Goal: Task Accomplishment & Management: Use online tool/utility

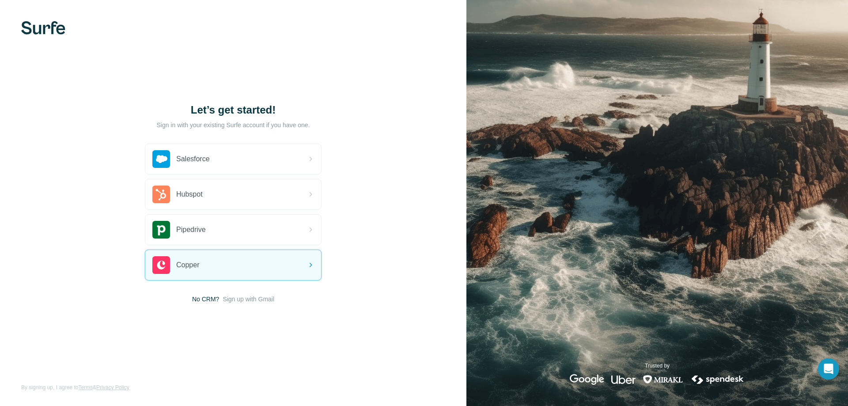
click at [259, 298] on span "Sign up with Gmail" at bounding box center [249, 299] width 52 height 9
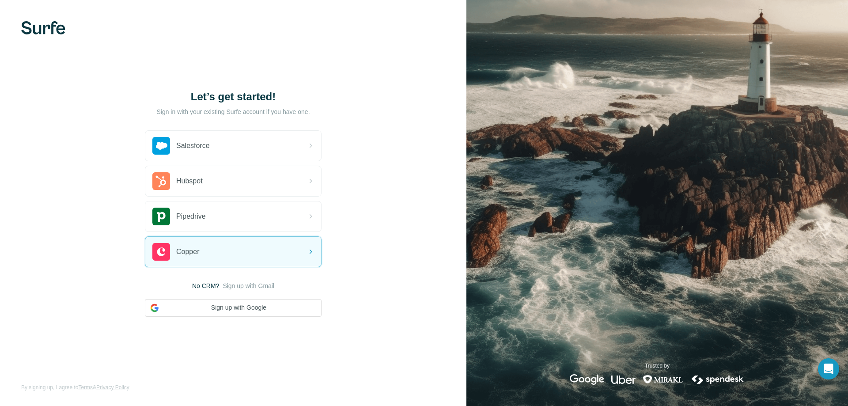
click at [204, 308] on button "Sign up with Google" at bounding box center [233, 308] width 177 height 18
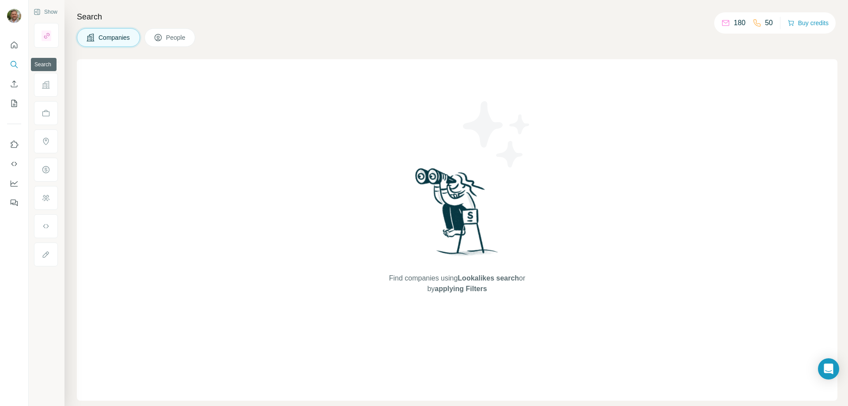
click at [13, 62] on icon "Search" at bounding box center [14, 64] width 9 height 9
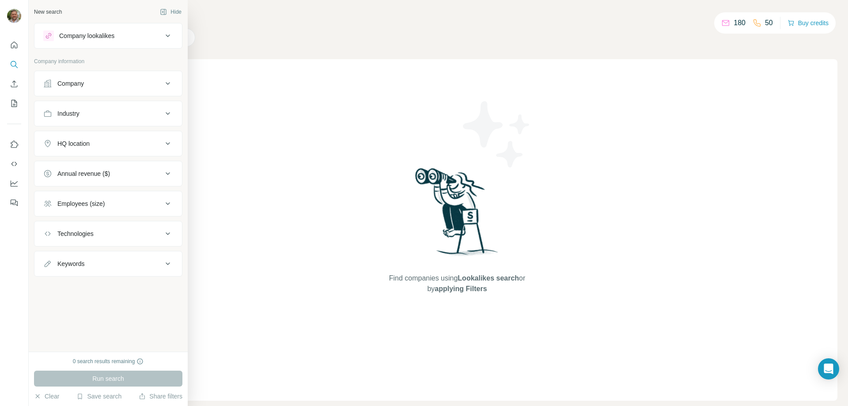
click at [87, 88] on button "Company" at bounding box center [108, 83] width 148 height 21
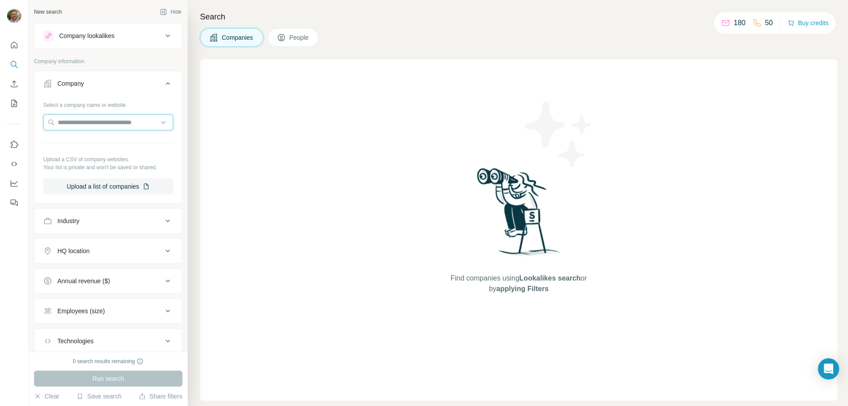
click at [98, 125] on input "text" at bounding box center [108, 122] width 130 height 16
type input "**********"
click at [89, 166] on p "Beacon MedTech Solutions" at bounding box center [105, 166] width 75 height 9
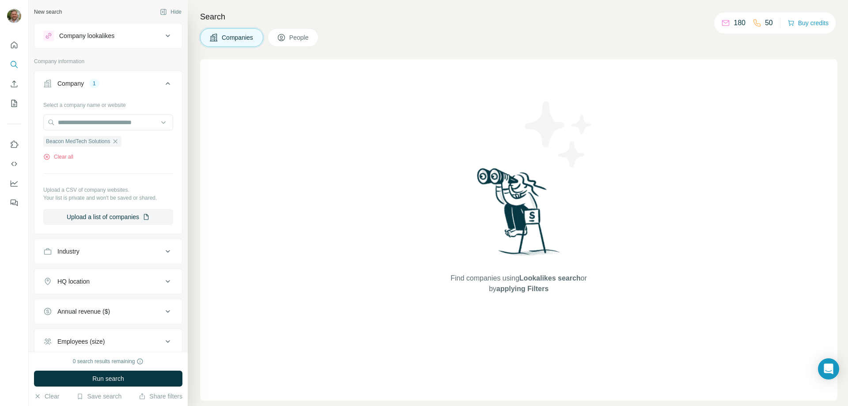
click at [95, 378] on span "Run search" at bounding box center [108, 378] width 32 height 9
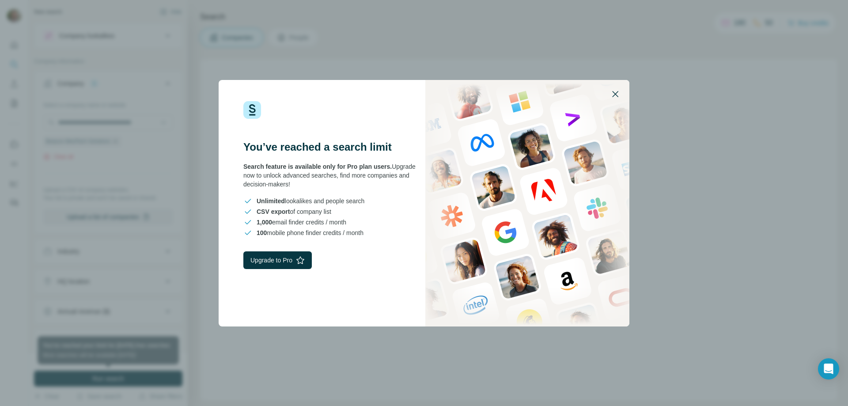
click at [613, 93] on icon "button" at bounding box center [615, 94] width 11 height 11
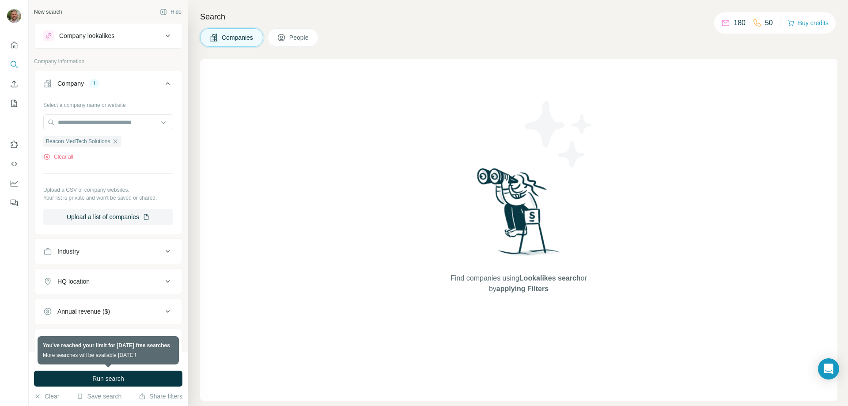
click at [291, 41] on span "People" at bounding box center [299, 37] width 20 height 9
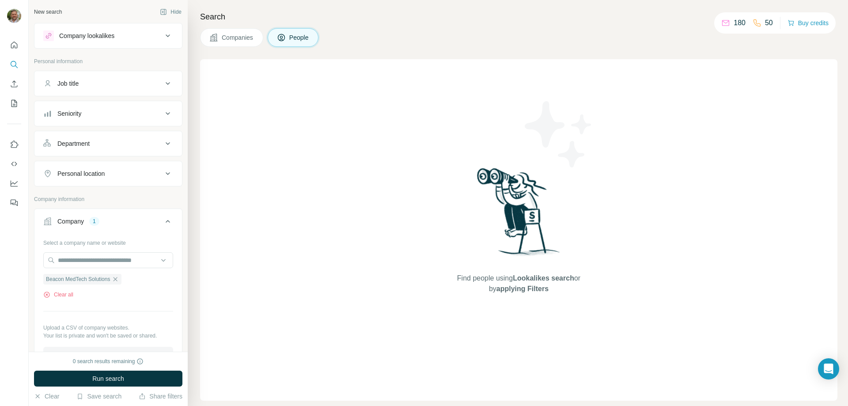
click at [296, 34] on span "People" at bounding box center [299, 37] width 20 height 9
click at [247, 38] on span "Companies" at bounding box center [238, 37] width 32 height 9
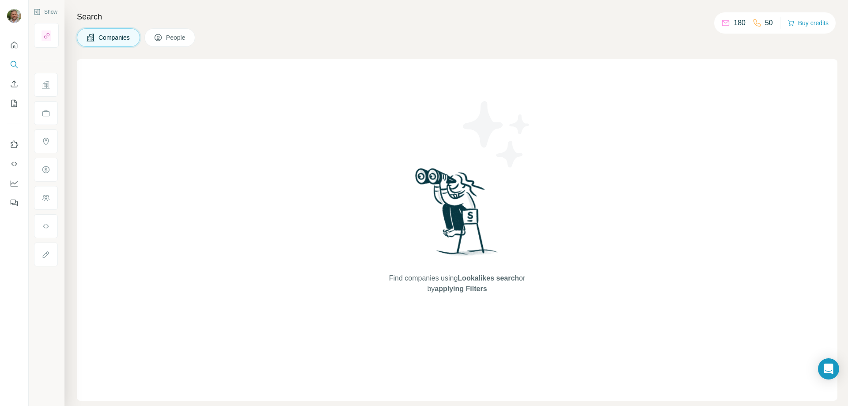
click at [115, 40] on span "Companies" at bounding box center [115, 37] width 32 height 9
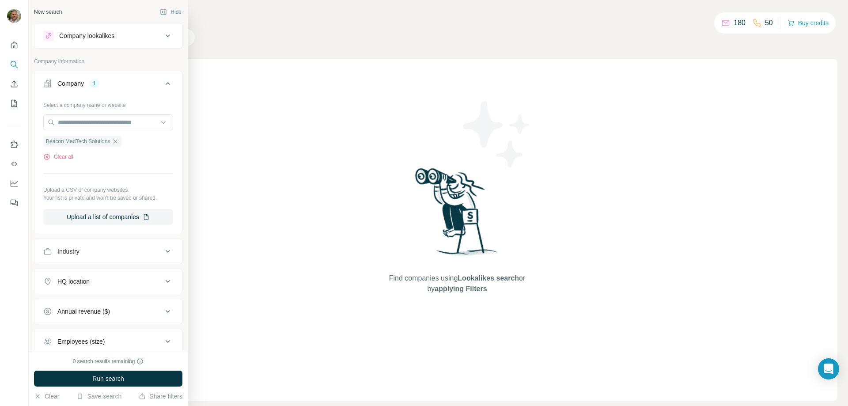
click at [77, 382] on button "Run search" at bounding box center [108, 379] width 148 height 16
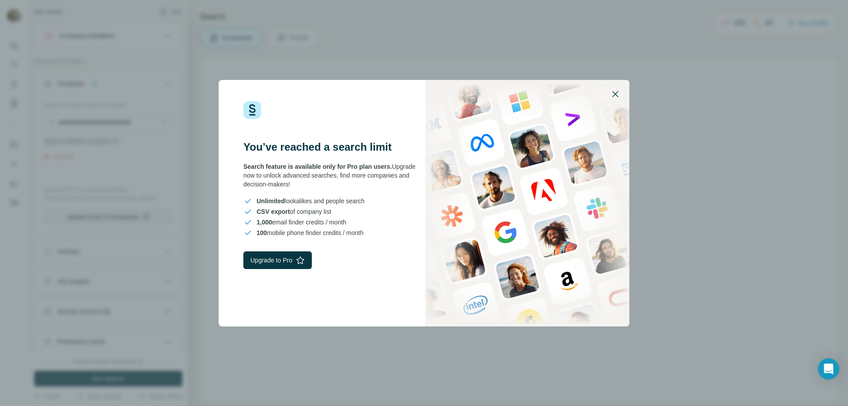
click at [616, 93] on icon "button" at bounding box center [615, 94] width 11 height 11
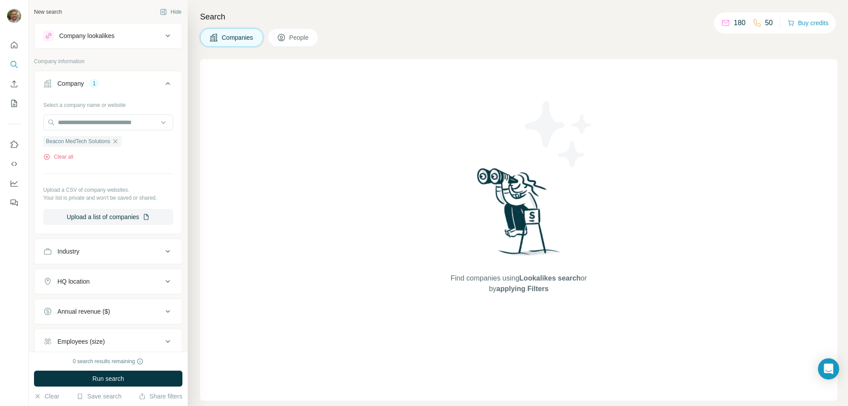
click at [105, 376] on span "Run search" at bounding box center [108, 378] width 32 height 9
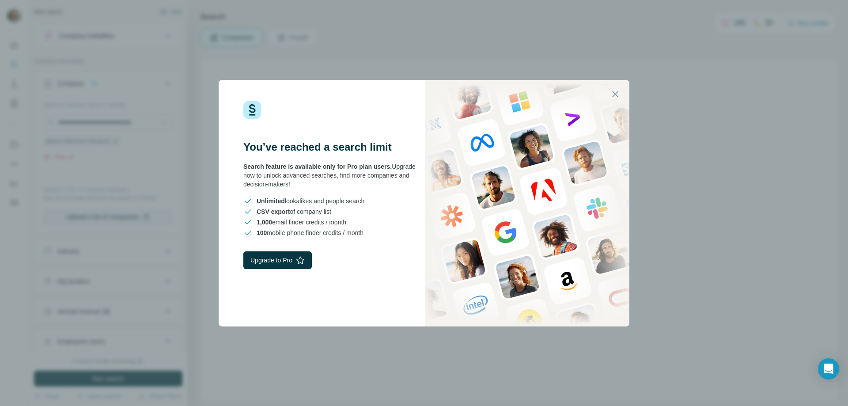
click at [286, 263] on button "Upgrade to Pro" at bounding box center [277, 260] width 68 height 18
click at [616, 92] on icon "button" at bounding box center [615, 94] width 11 height 11
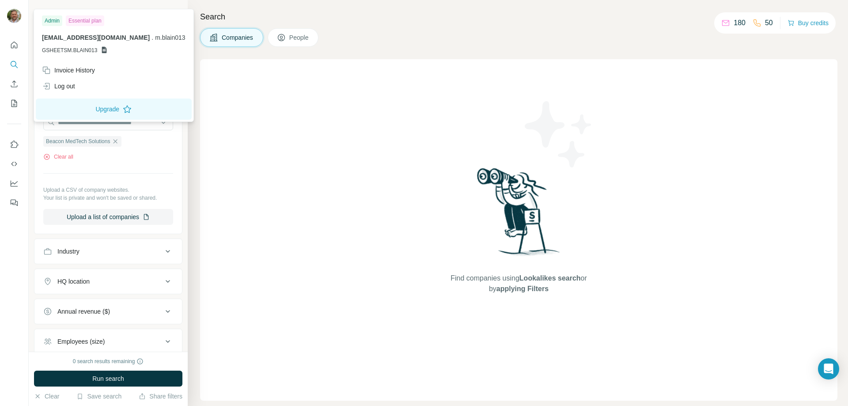
click at [92, 110] on button "Upgrade" at bounding box center [114, 109] width 156 height 21
click at [97, 111] on button "Upgrade" at bounding box center [114, 109] width 156 height 21
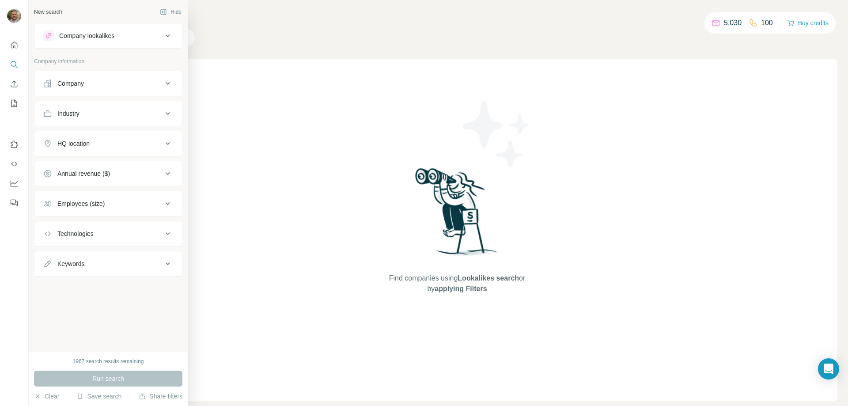
click at [76, 81] on div "Company" at bounding box center [70, 83] width 27 height 9
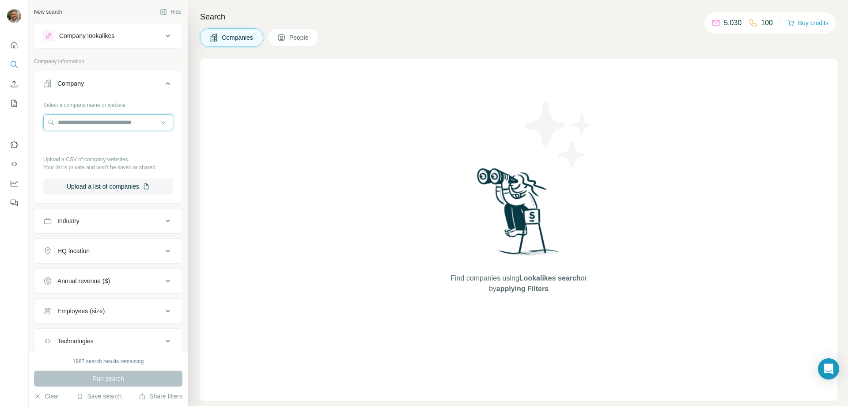
click at [95, 126] on input "text" at bounding box center [108, 122] width 130 height 16
type input "**********"
click at [104, 170] on p "Beacon MedTech Solutions" at bounding box center [105, 166] width 75 height 9
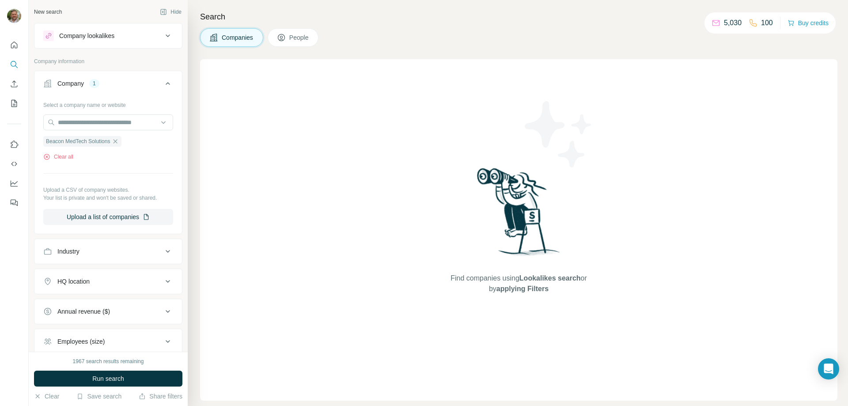
click at [113, 381] on span "Run search" at bounding box center [108, 378] width 32 height 9
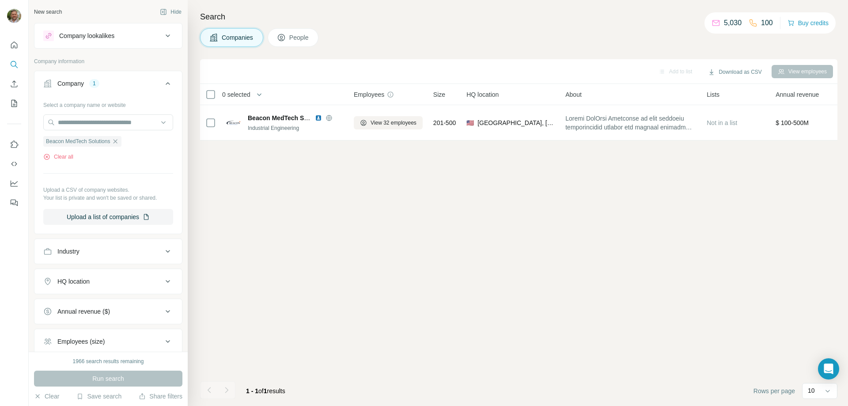
click at [287, 39] on button "People" at bounding box center [293, 37] width 51 height 19
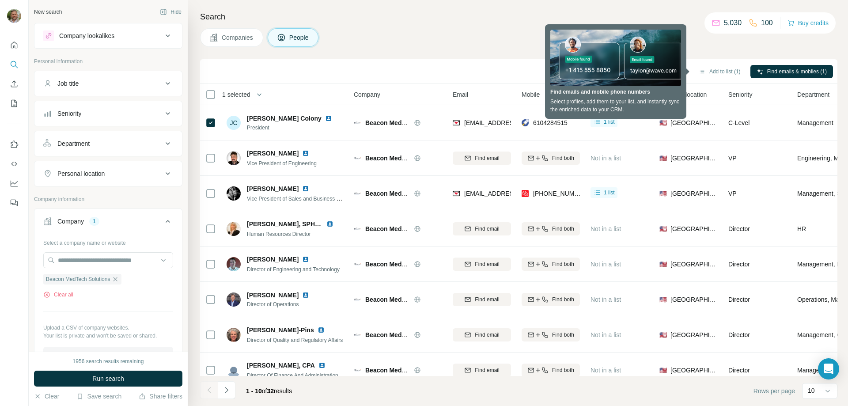
click at [412, 11] on h4 "Search" at bounding box center [519, 17] width 638 height 12
click at [490, 19] on h4 "Search" at bounding box center [519, 17] width 638 height 12
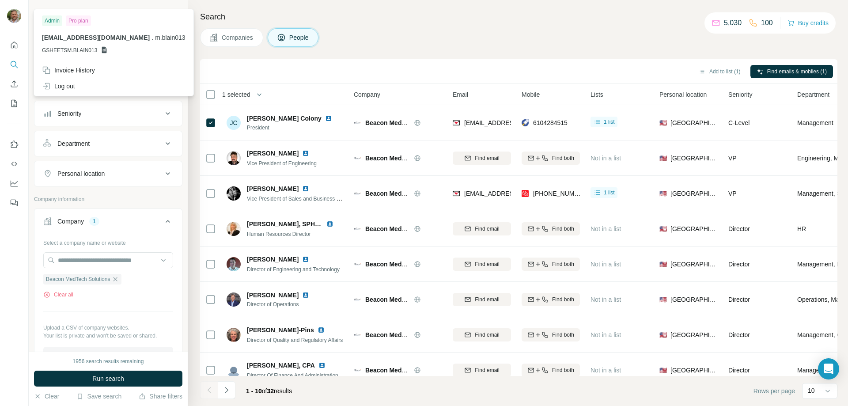
click at [63, 75] on div "Invoice History" at bounding box center [114, 70] width 154 height 16
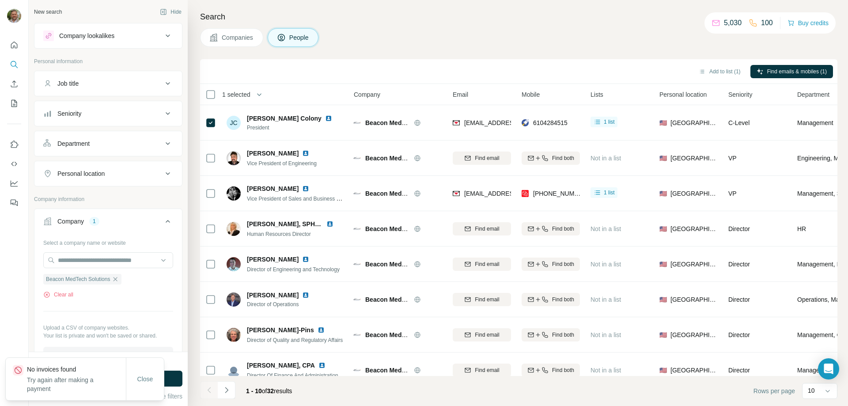
click at [148, 380] on span "Close" at bounding box center [145, 379] width 16 height 9
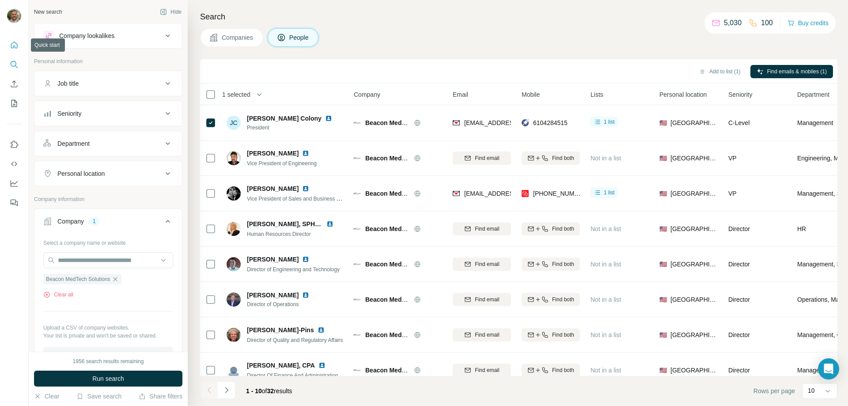
click at [12, 42] on icon "Quick start" at bounding box center [14, 45] width 9 height 9
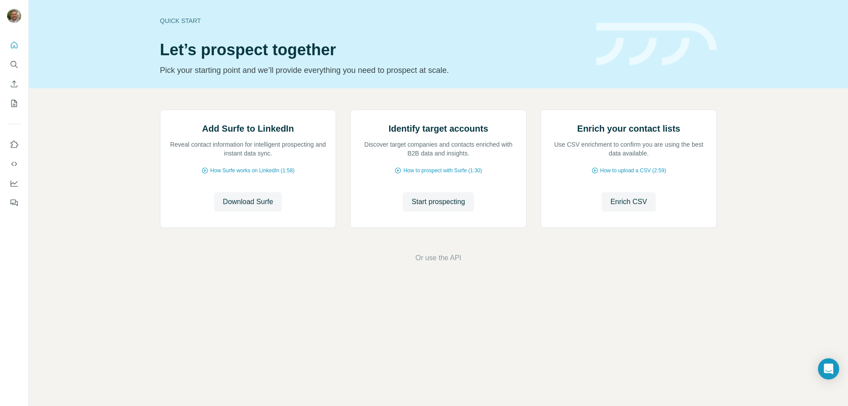
click at [254, 207] on span "Download Surfe" at bounding box center [248, 202] width 50 height 11
